Goal: Find specific page/section: Find specific page/section

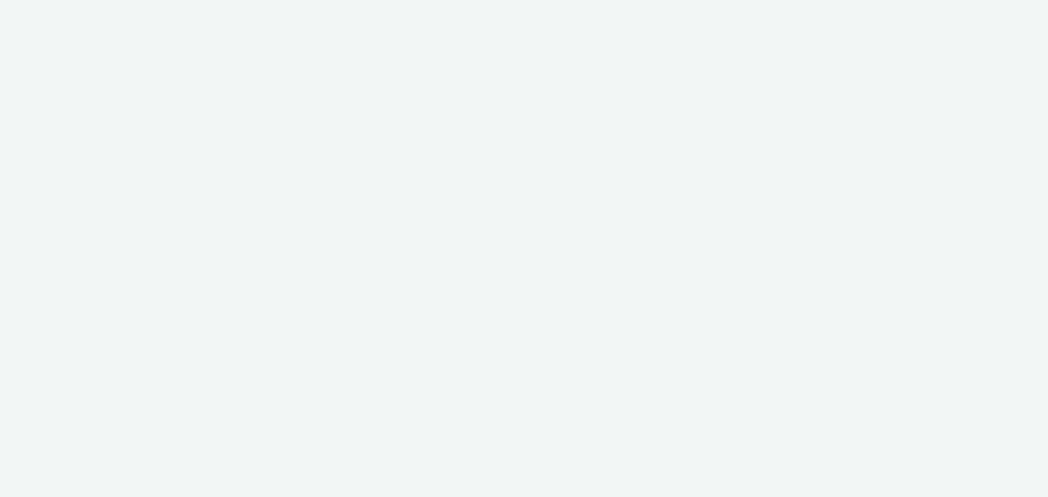
select select "4cb02b07-3b4d-4272-ac98-c1d21eefbd97"
select select "51ac5e8b-44df-4db1-a7ac-e292d5a458b1"
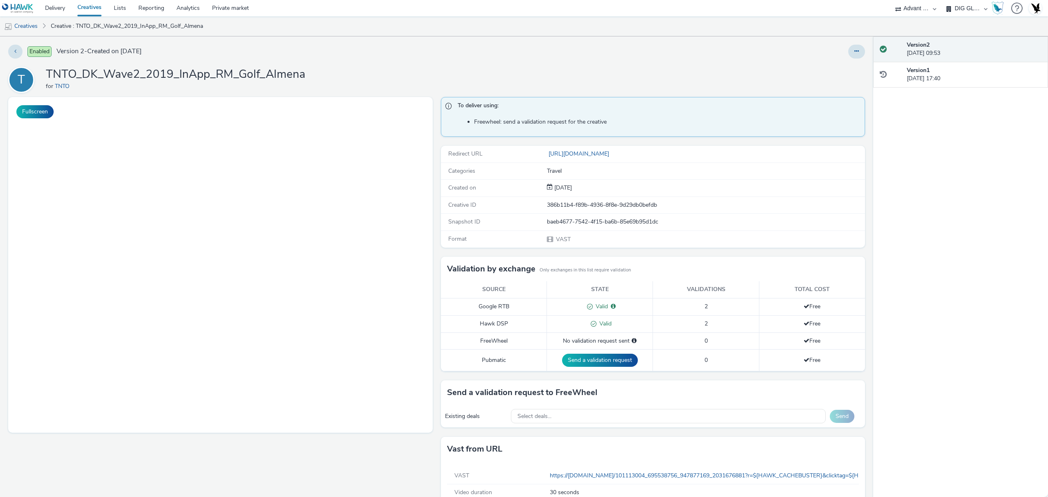
scroll to position [0, 0]
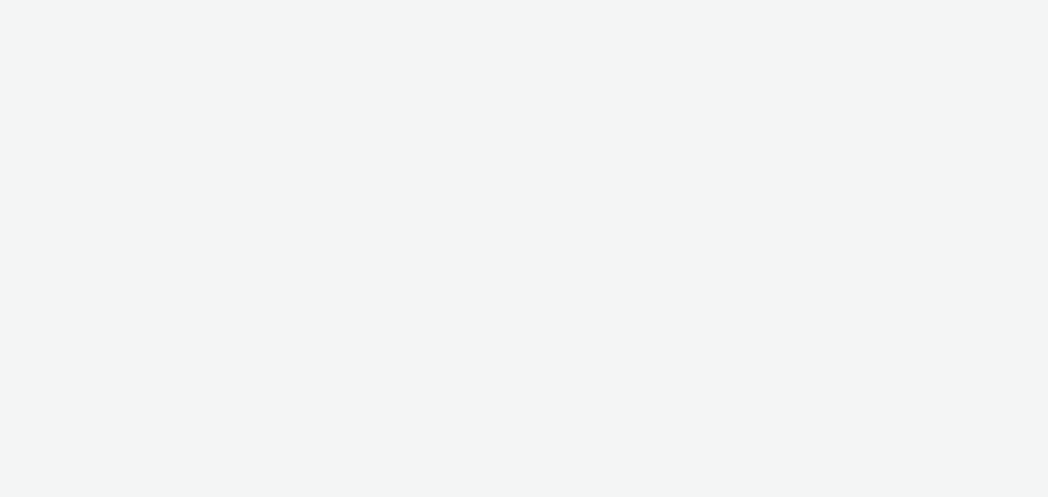
select select "4cb02b07-3b4d-4272-ac98-c1d21eefbd97"
select select "51ac5e8b-44df-4db1-a7ac-e292d5a458b1"
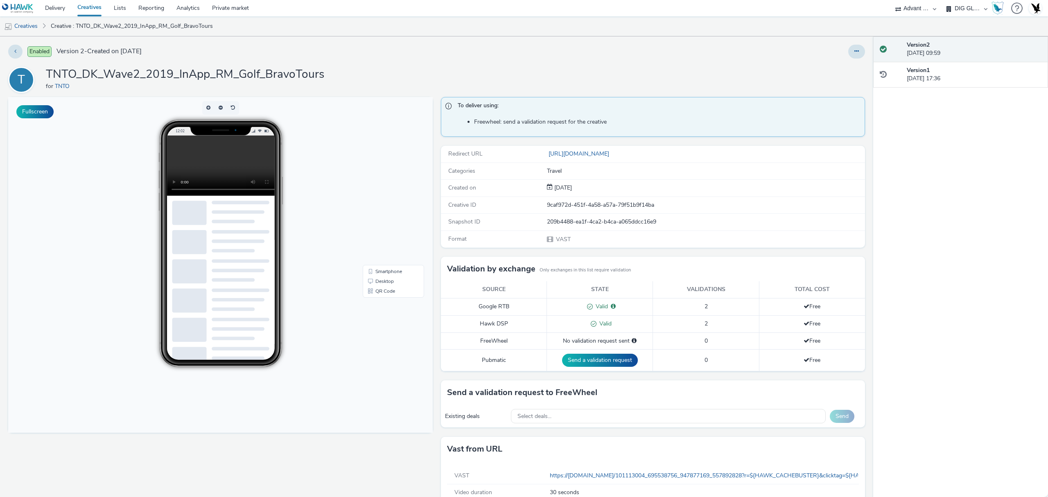
click at [179, 169] on video at bounding box center [227, 166] width 120 height 60
click at [206, 151] on video at bounding box center [227, 166] width 120 height 60
click at [93, 9] on link "Creatives" at bounding box center [89, 8] width 36 height 16
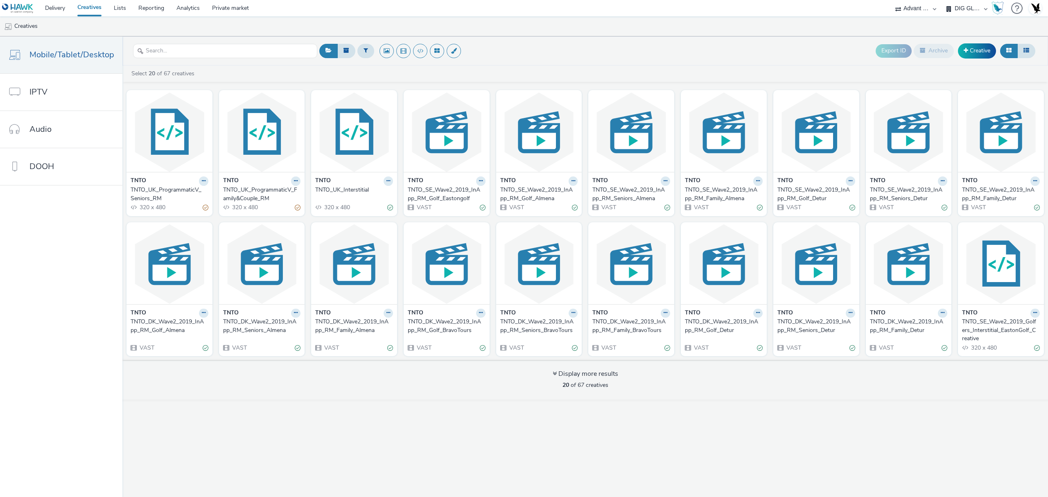
click at [990, 326] on div "TNTO_SE_Wave2_2019_Golfers_Interstitial_EastonGolf_Creative" at bounding box center [999, 330] width 75 height 25
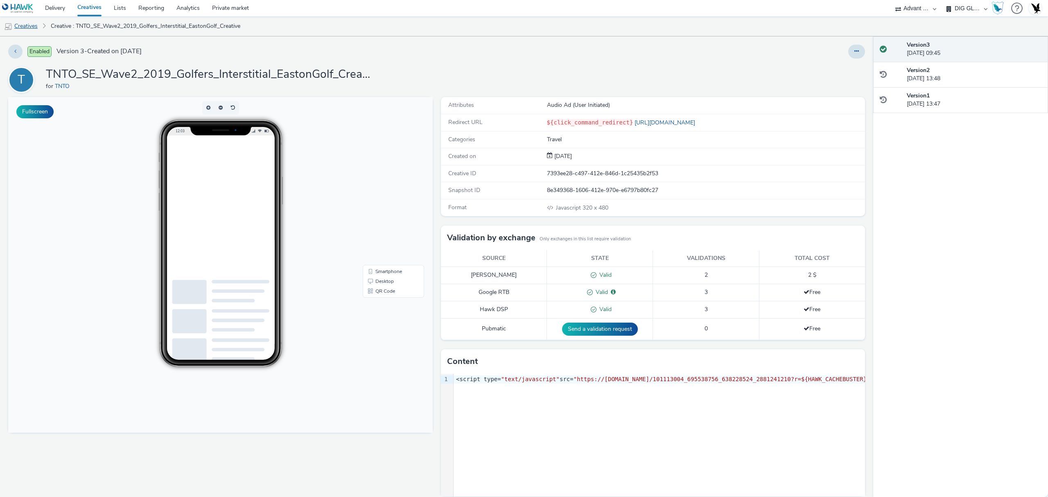
click at [38, 22] on link "Creatives" at bounding box center [21, 26] width 42 height 20
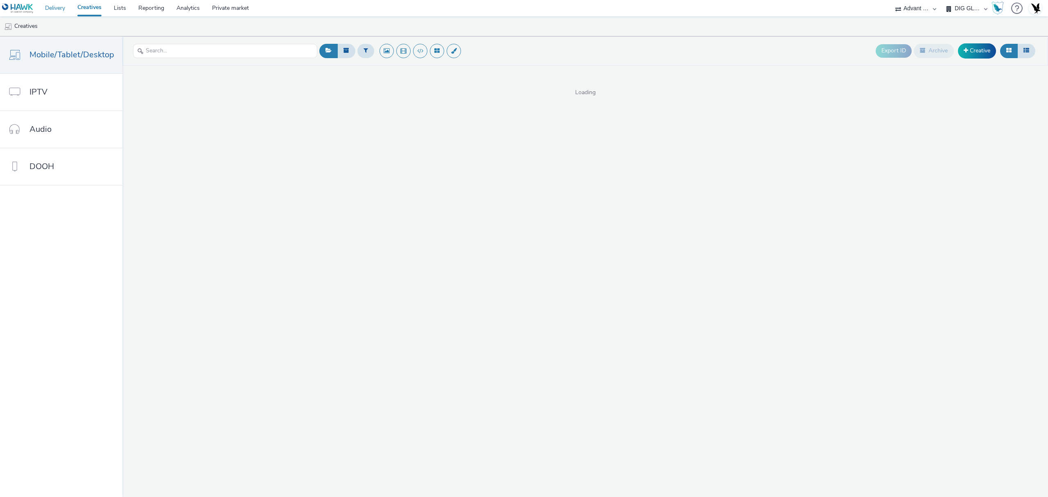
click at [51, 7] on link "Delivery" at bounding box center [55, 8] width 32 height 16
